Goal: Information Seeking & Learning: Learn about a topic

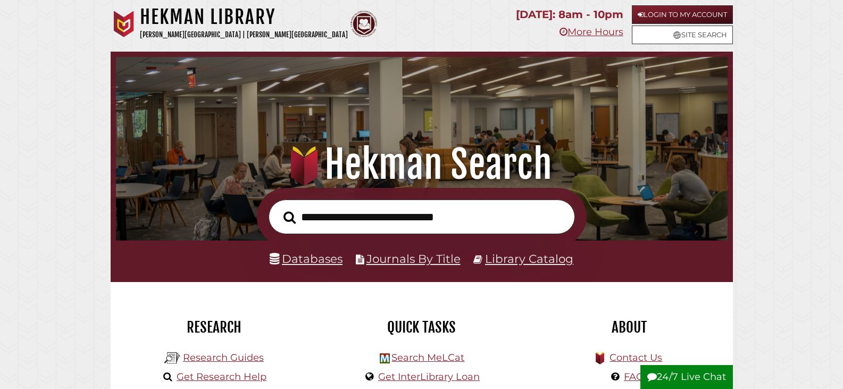
scroll to position [202, 607]
click at [312, 260] on link "Databases" at bounding box center [306, 259] width 73 height 14
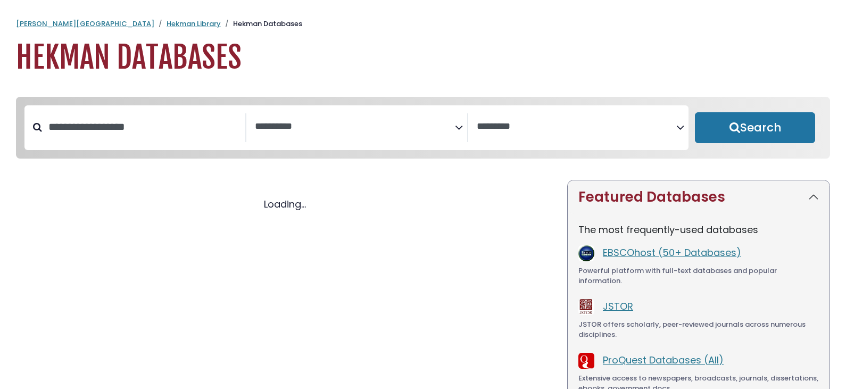
select select "Database Subject Filter"
select select "Database Vendors Filter"
select select "Database Subject Filter"
select select "Database Vendors Filter"
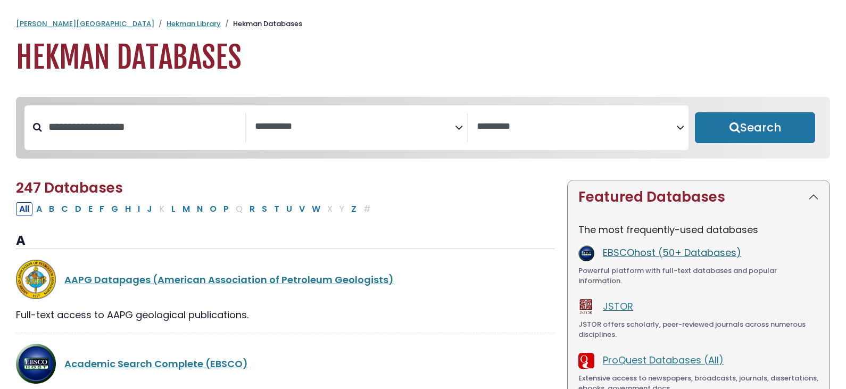
click at [652, 252] on link "EBSCOhost (50+ Databases)" at bounding box center [672, 252] width 138 height 13
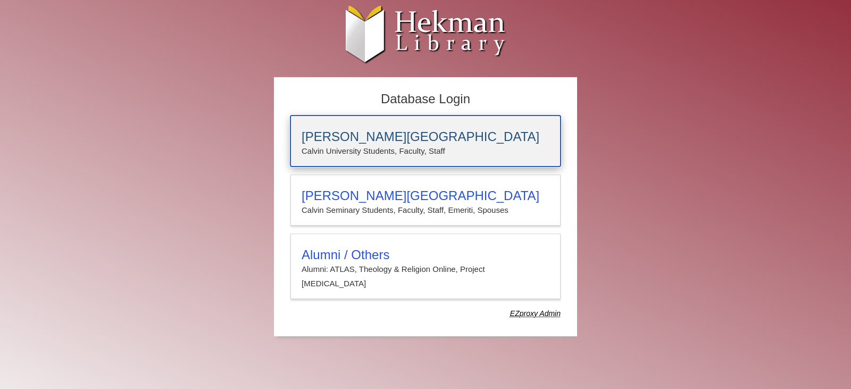
click at [370, 140] on h3 "[PERSON_NAME][GEOGRAPHIC_DATA]" at bounding box center [426, 136] width 248 height 15
